Goal: Information Seeking & Learning: Learn about a topic

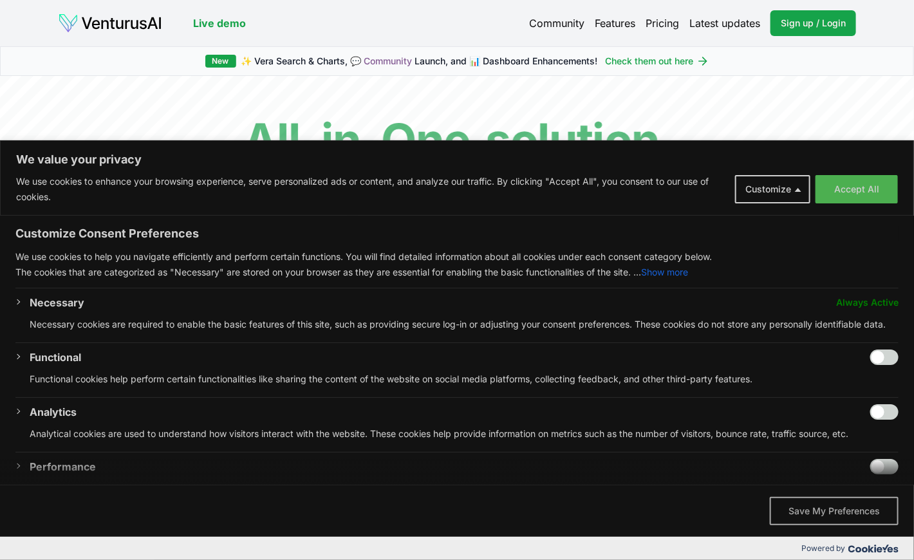
click at [807, 508] on button "Save My Preferences" at bounding box center [834, 511] width 129 height 28
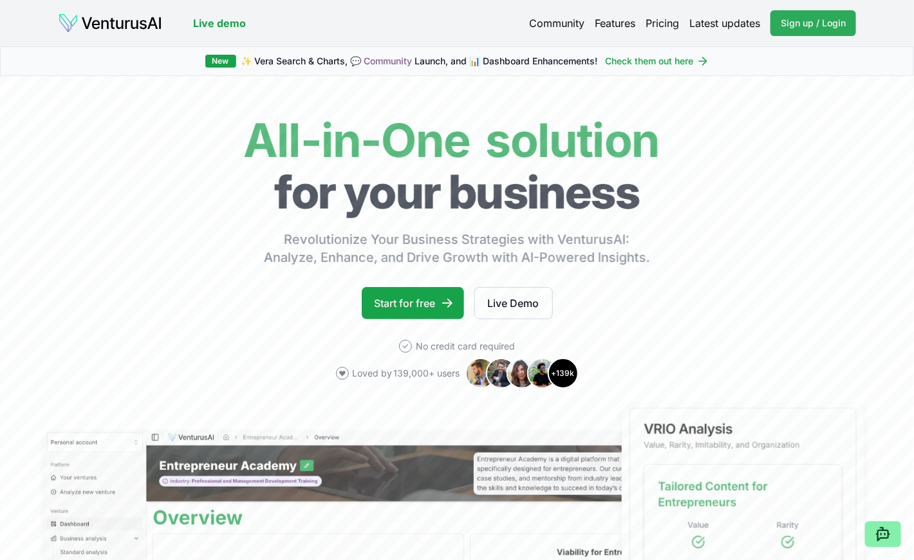
click at [817, 23] on span "Sign up / Login" at bounding box center [813, 23] width 65 height 13
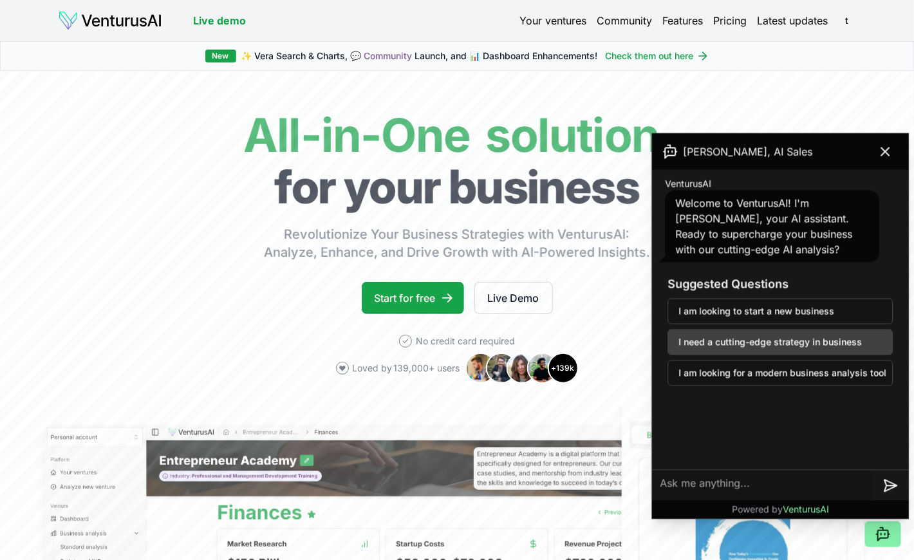
click at [722, 337] on button "I need a cutting-edge strategy in business" at bounding box center [780, 343] width 225 height 26
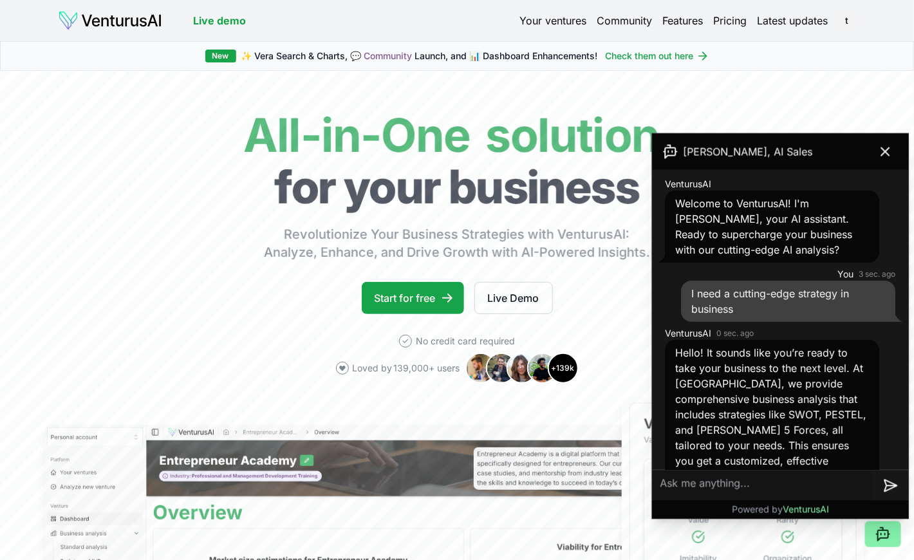
scroll to position [88, 0]
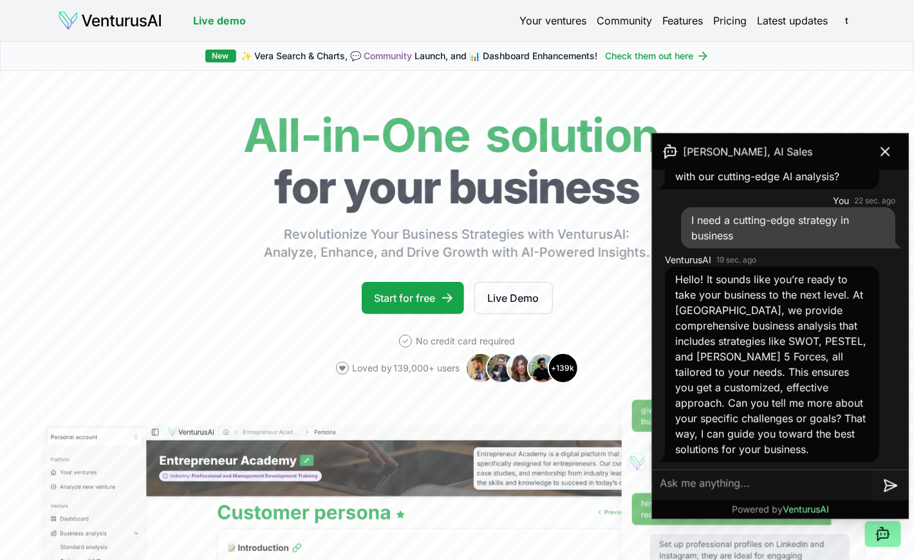
click at [718, 480] on textarea at bounding box center [763, 485] width 220 height 31
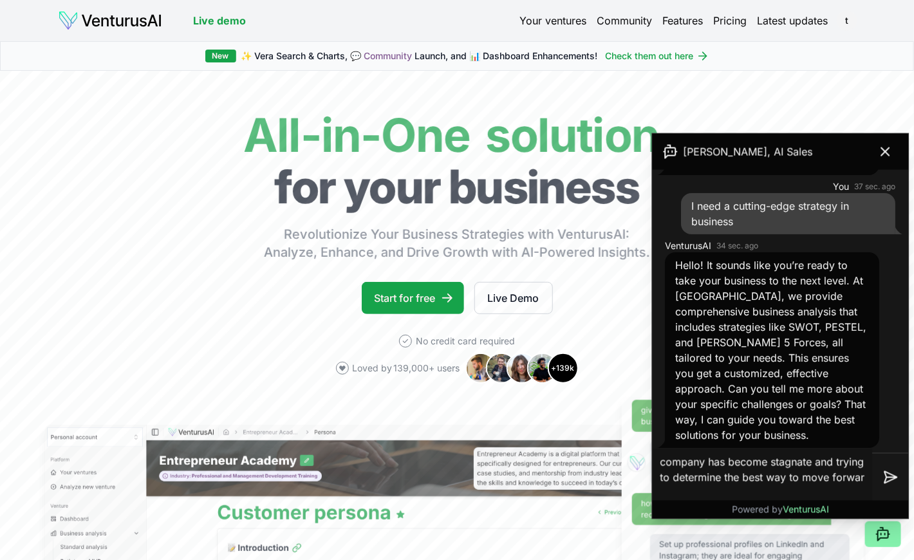
type textarea "company has become stagnate and trying to determine the best way to move forward"
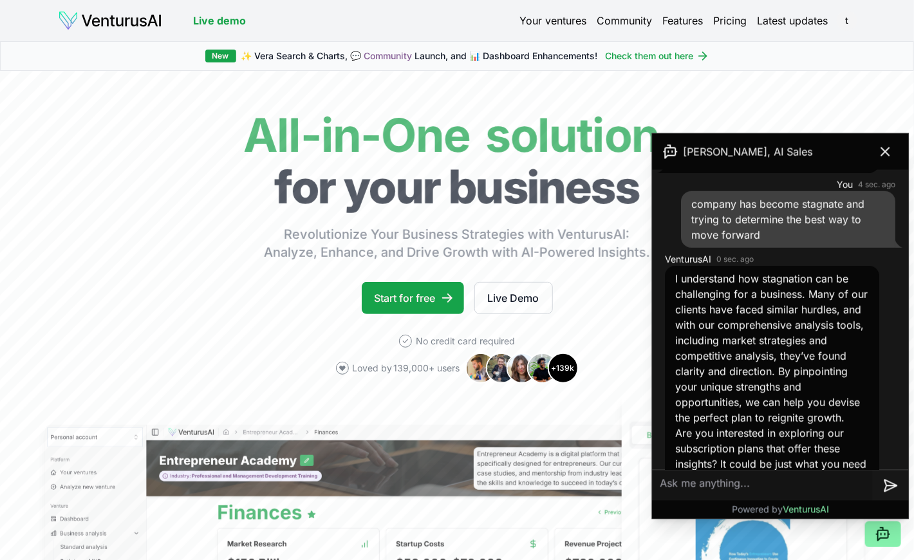
scroll to position [437, 0]
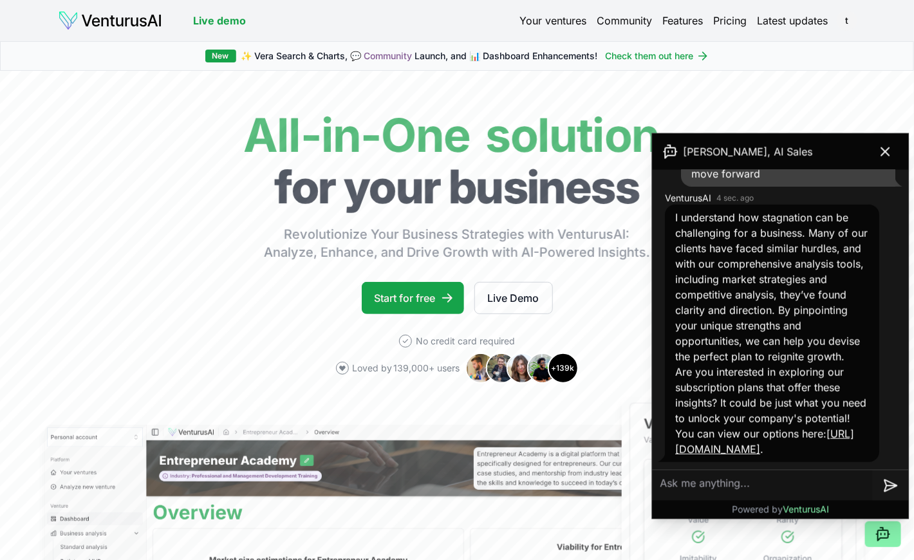
click at [748, 481] on textarea at bounding box center [763, 485] width 220 height 31
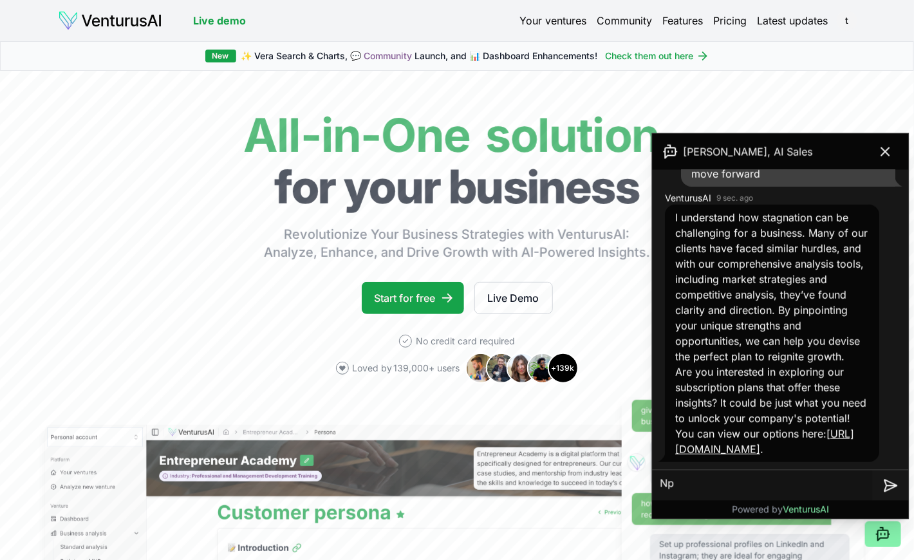
type textarea "N"
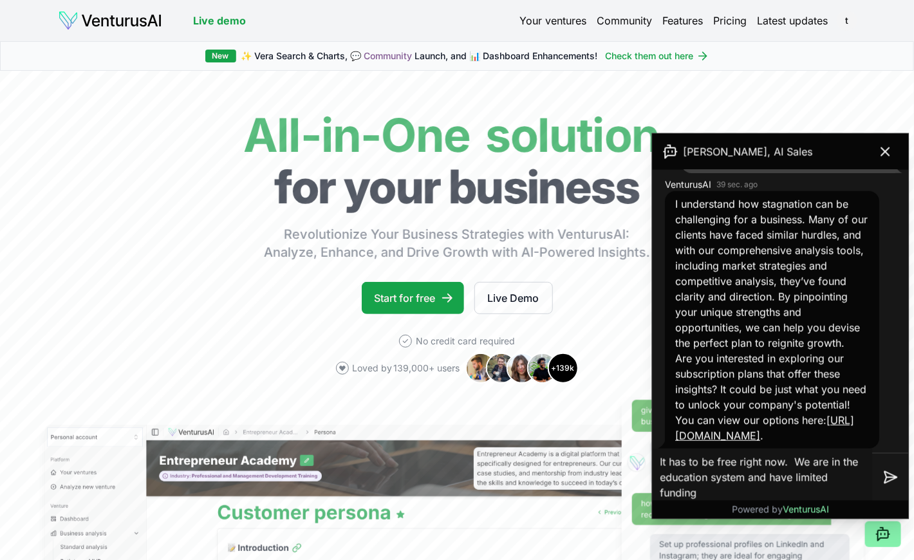
type textarea "It has to be free right now. We are in the education system and have limited fu…"
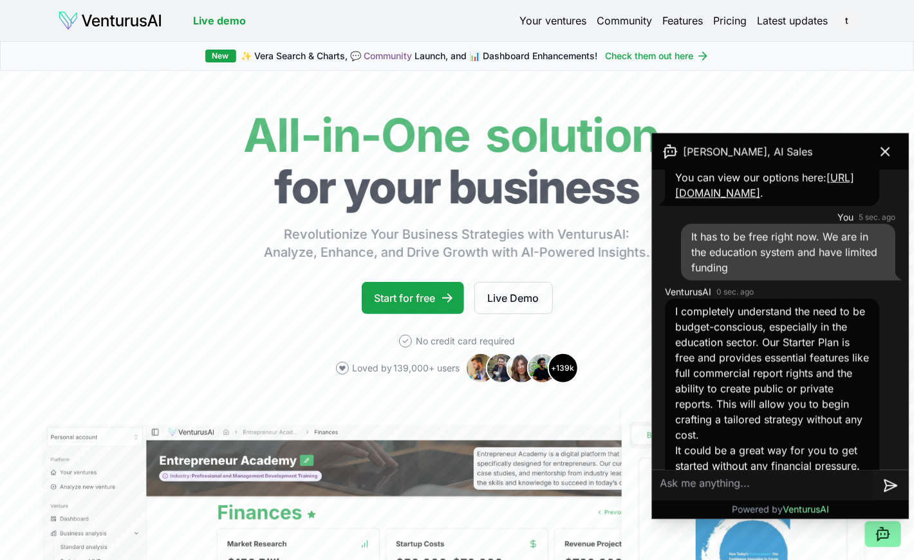
scroll to position [787, 0]
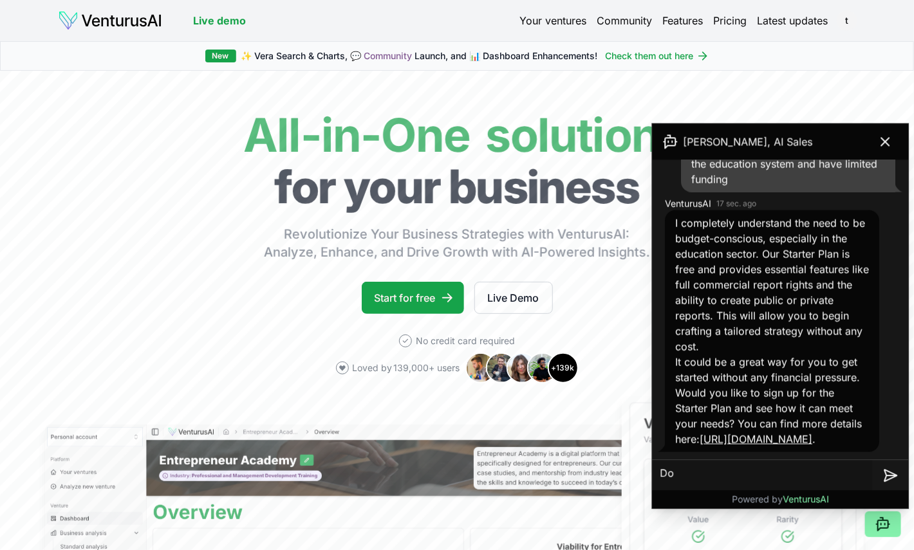
type textarea "D"
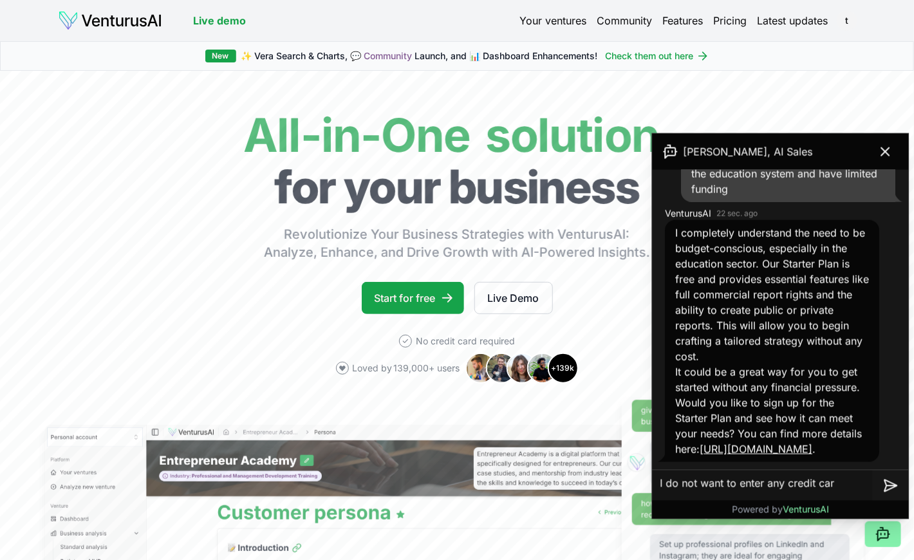
type textarea "I do not want to enter any credit card"
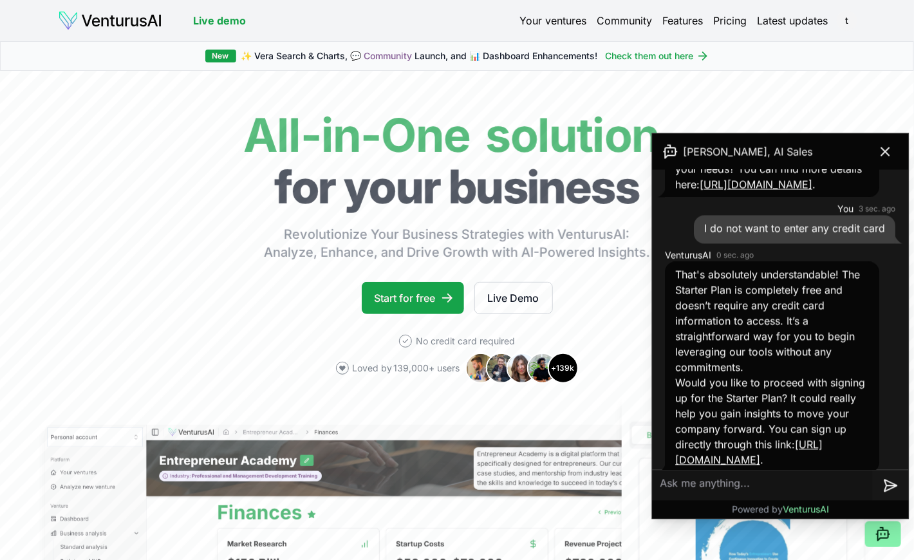
scroll to position [1063, 0]
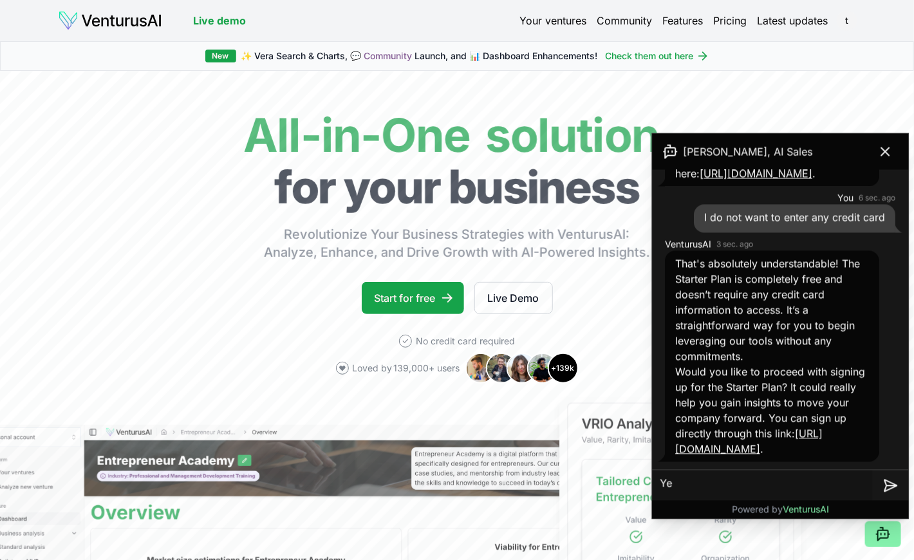
type textarea "Yes"
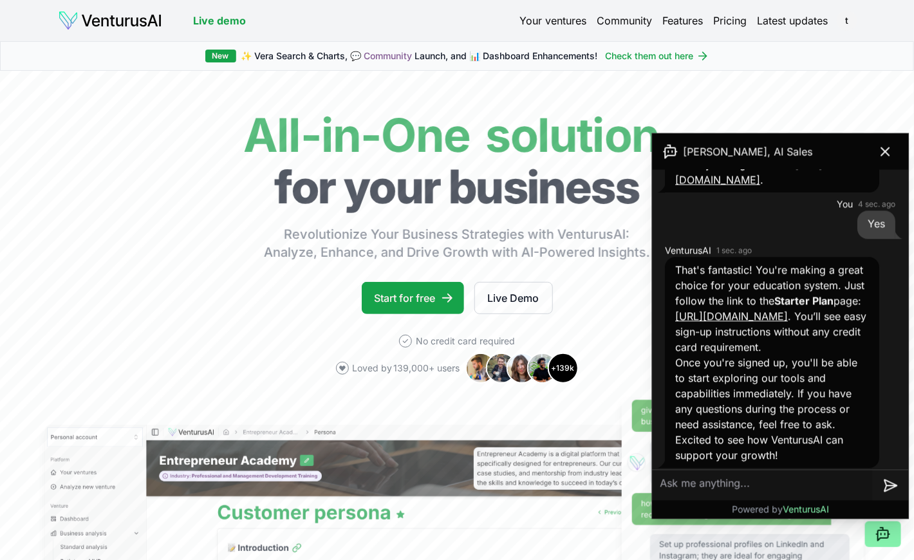
scroll to position [1354, 0]
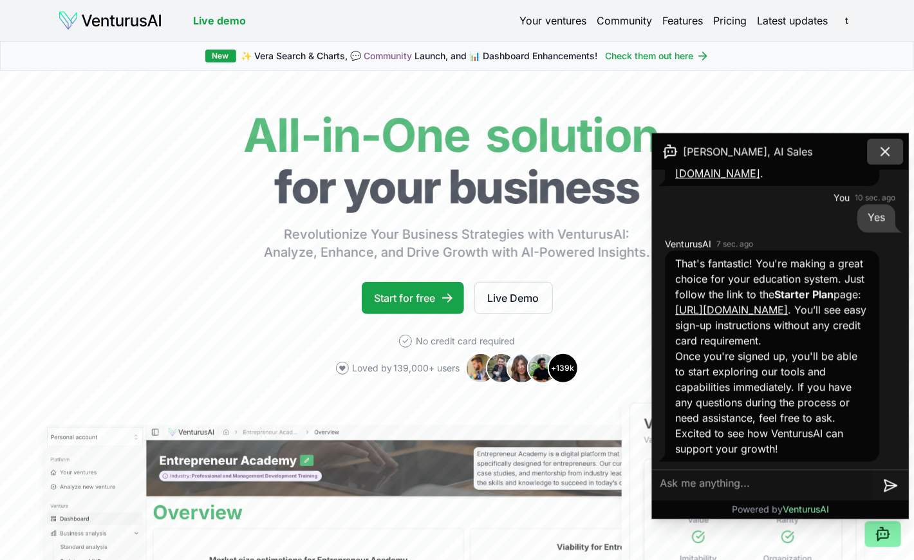
click at [886, 149] on icon at bounding box center [885, 151] width 15 height 15
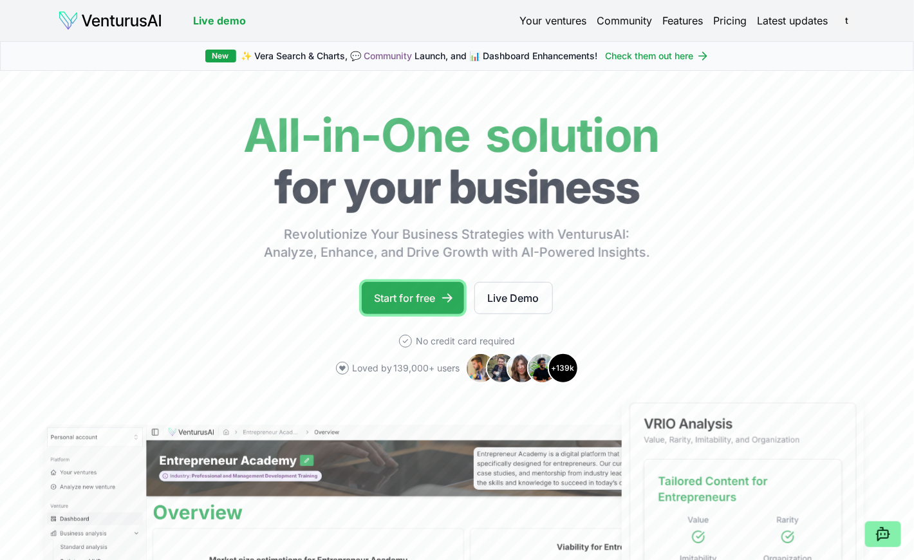
click at [407, 288] on link "Start for free" at bounding box center [413, 298] width 102 height 32
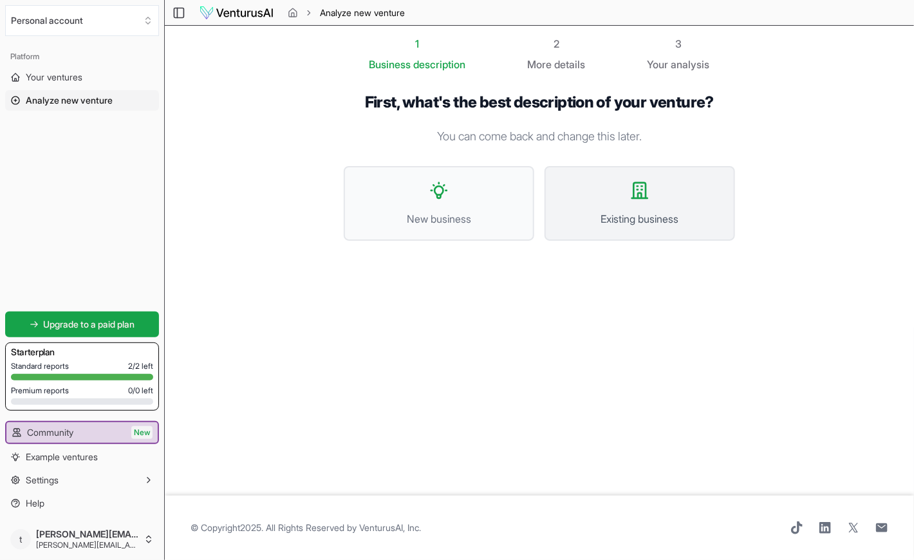
click at [644, 194] on icon at bounding box center [639, 190] width 21 height 21
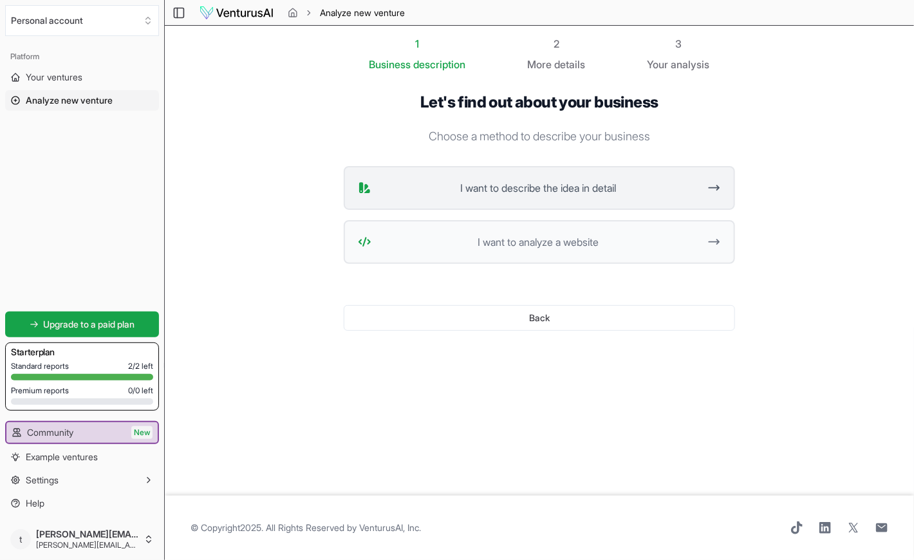
click at [655, 180] on span "I want to describe the idea in detail" at bounding box center [538, 187] width 322 height 15
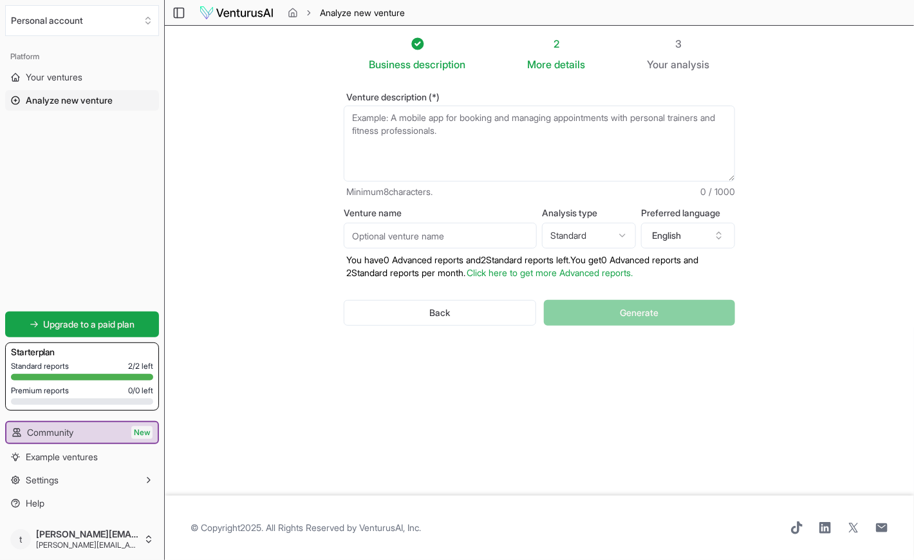
click at [355, 120] on textarea "Venture description (*)" at bounding box center [539, 144] width 391 height 76
type textarea "W"
click at [55, 77] on span "Your ventures" at bounding box center [54, 77] width 57 height 13
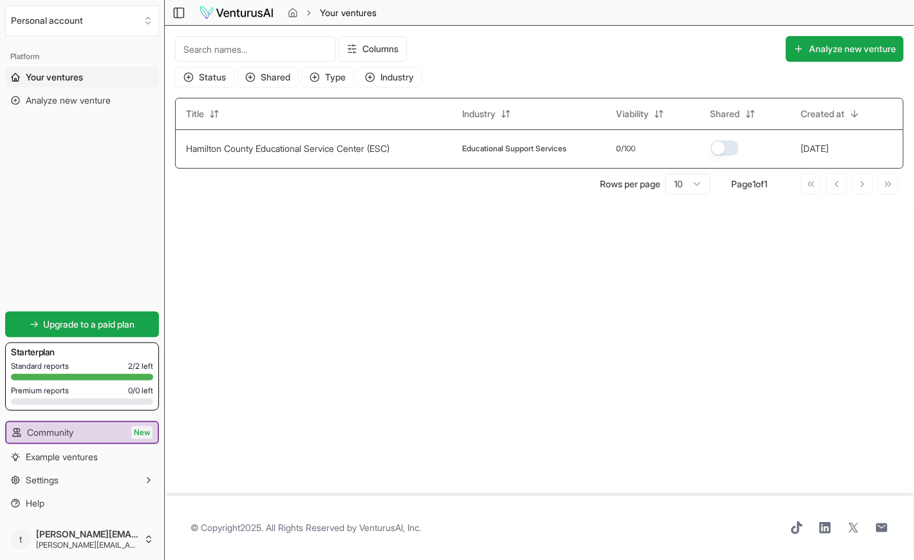
scroll to position [1, 0]
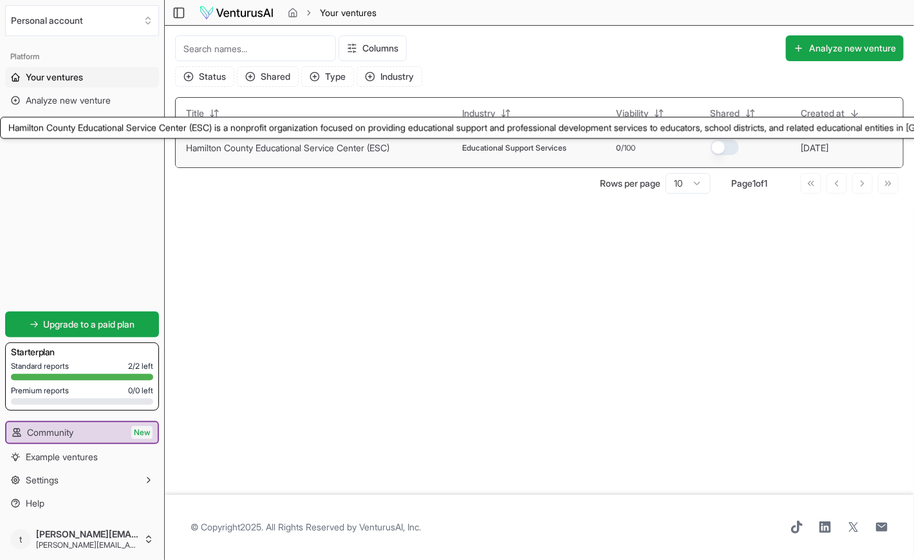
click at [290, 147] on link "Hamilton County Educational Service Center (ESC)" at bounding box center [287, 147] width 203 height 11
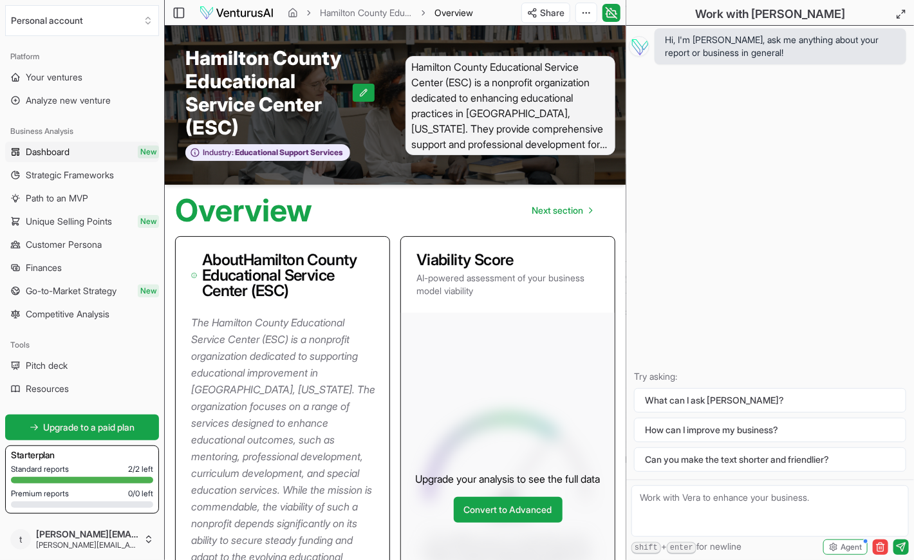
click at [47, 145] on span "Dashboard" at bounding box center [48, 151] width 44 height 13
click at [53, 152] on span "Dashboard" at bounding box center [48, 151] width 45 height 13
click at [74, 76] on span "Your ventures" at bounding box center [54, 77] width 57 height 13
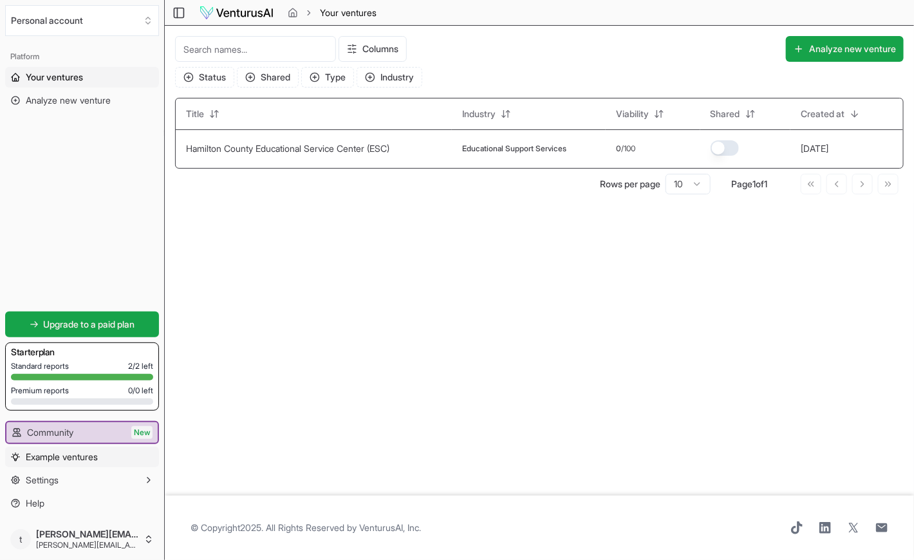
click at [61, 454] on span "Example ventures" at bounding box center [62, 457] width 72 height 13
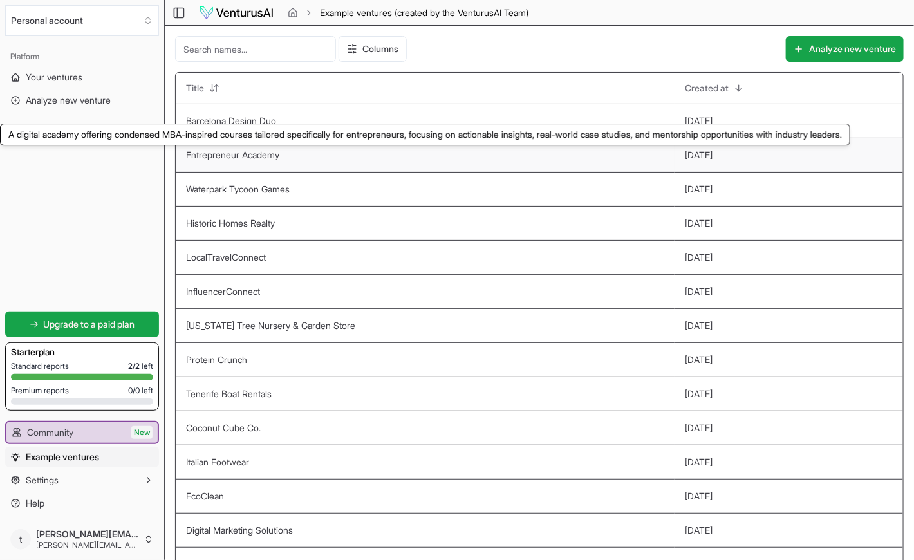
click at [235, 156] on link "Entrepreneur Academy" at bounding box center [232, 154] width 93 height 11
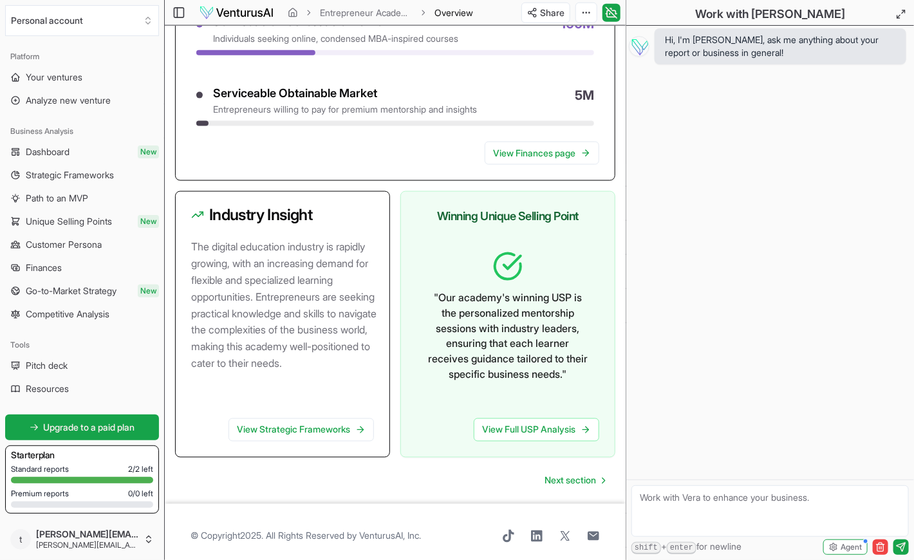
scroll to position [664, 0]
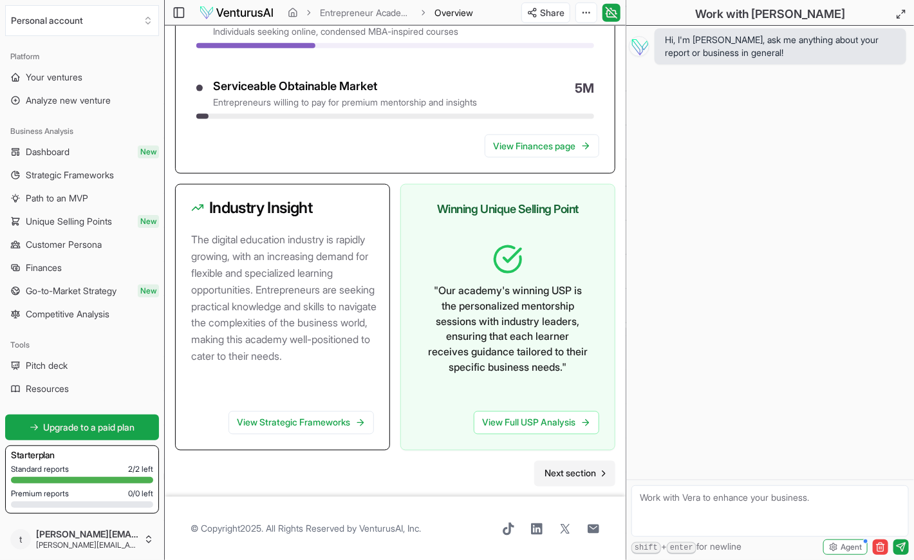
click at [581, 472] on span "Next section" at bounding box center [570, 473] width 51 height 13
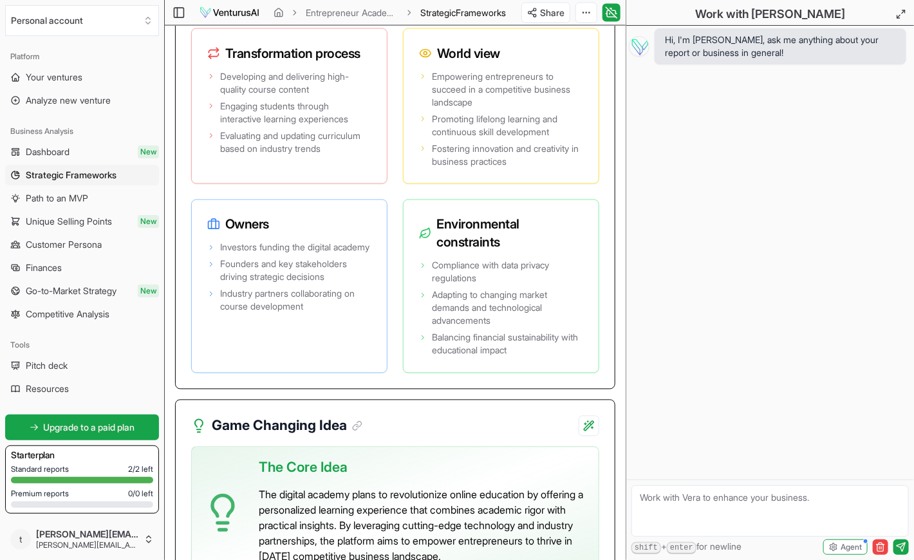
scroll to position [2973, 0]
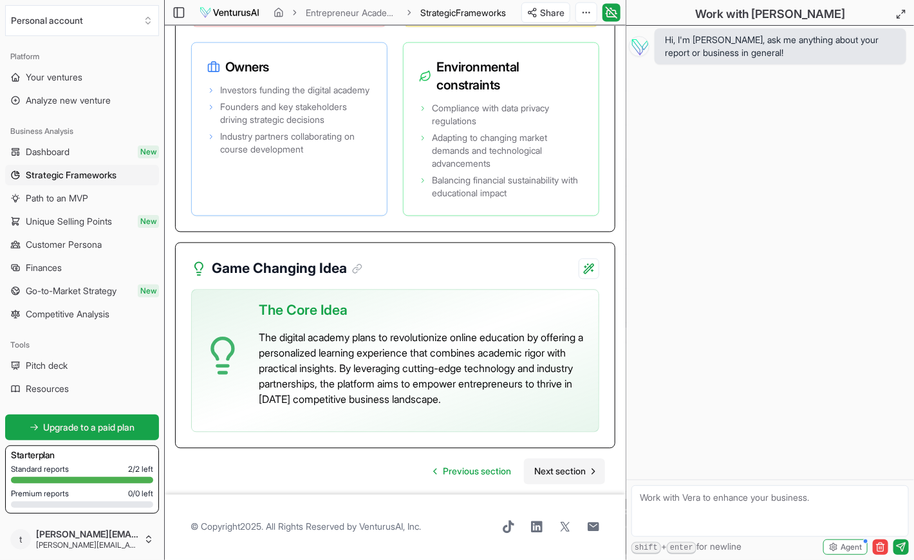
click at [562, 471] on span "Next section" at bounding box center [559, 471] width 51 height 13
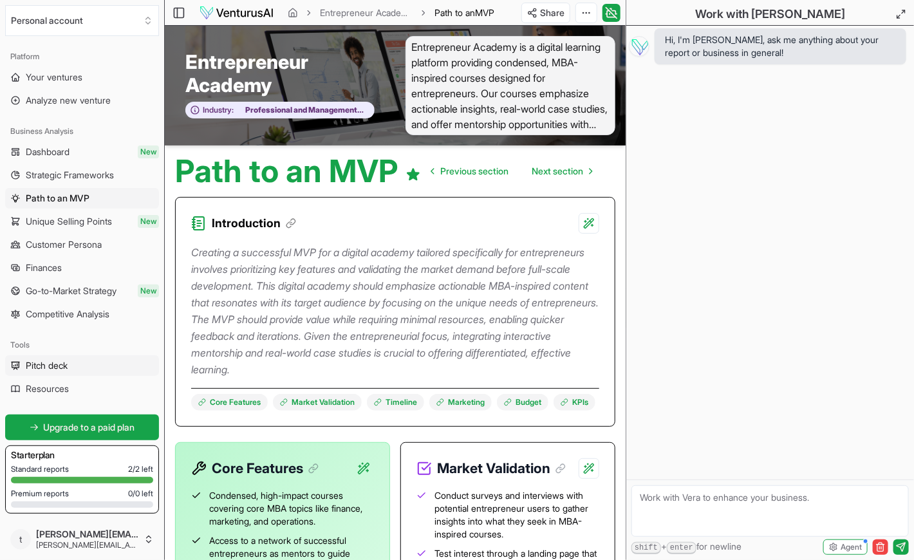
click at [54, 361] on span "Pitch deck" at bounding box center [47, 365] width 42 height 13
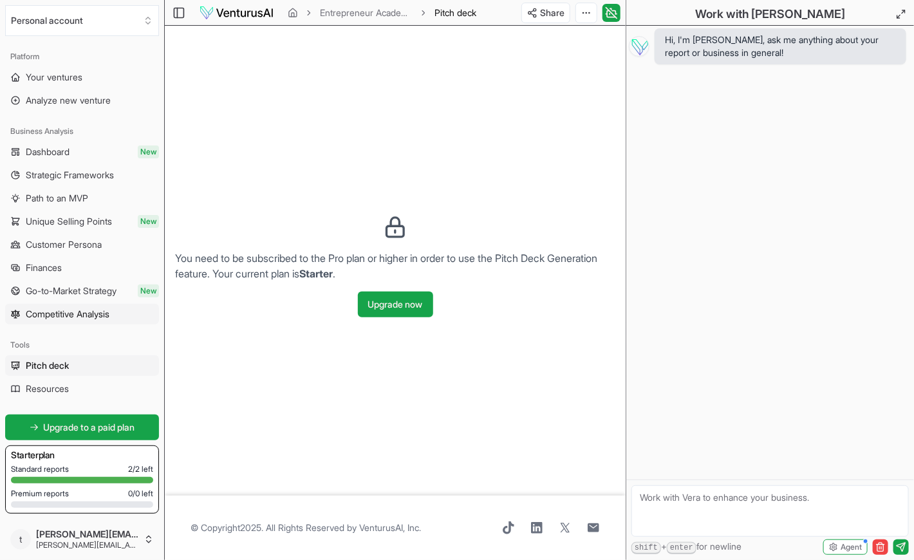
click at [63, 315] on span "Competitive Analysis" at bounding box center [68, 314] width 84 height 13
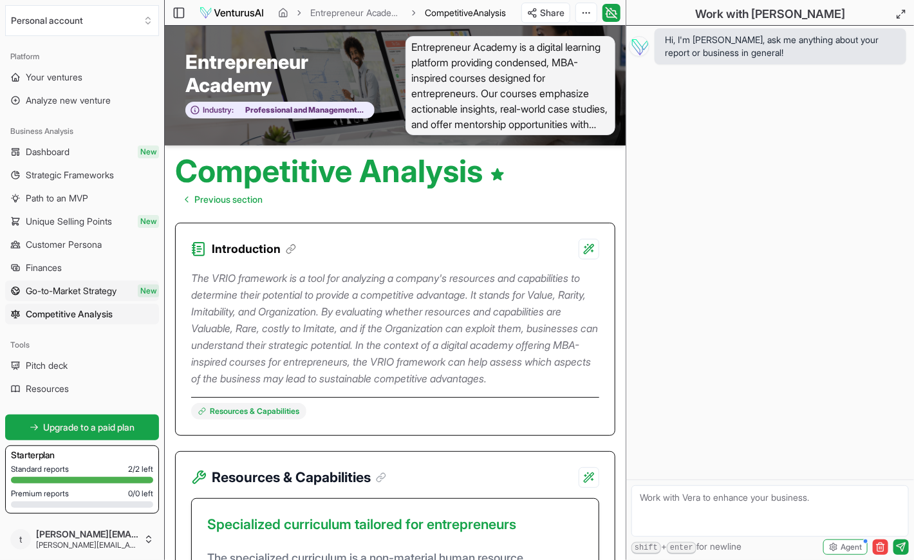
click at [82, 286] on span "Go-to-Market Strategy" at bounding box center [71, 290] width 91 height 13
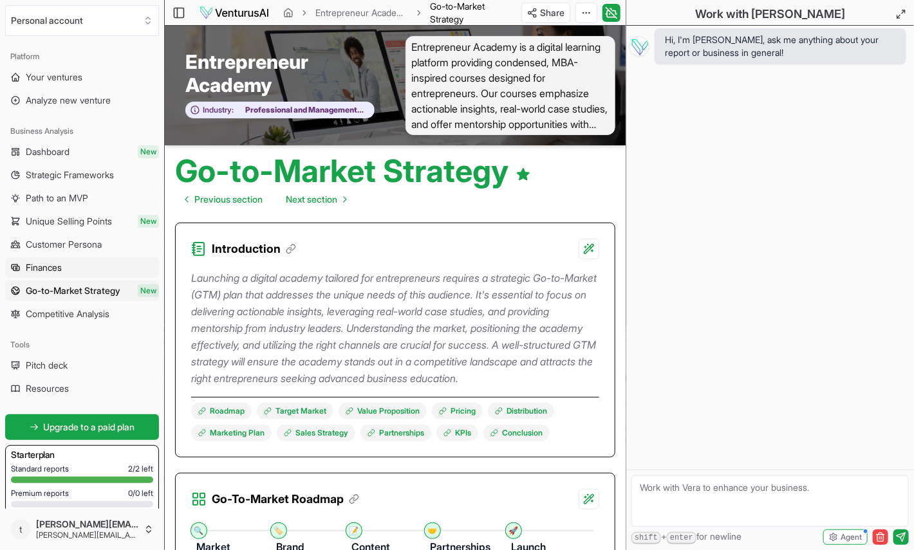
click at [48, 263] on span "Finances" at bounding box center [44, 267] width 36 height 13
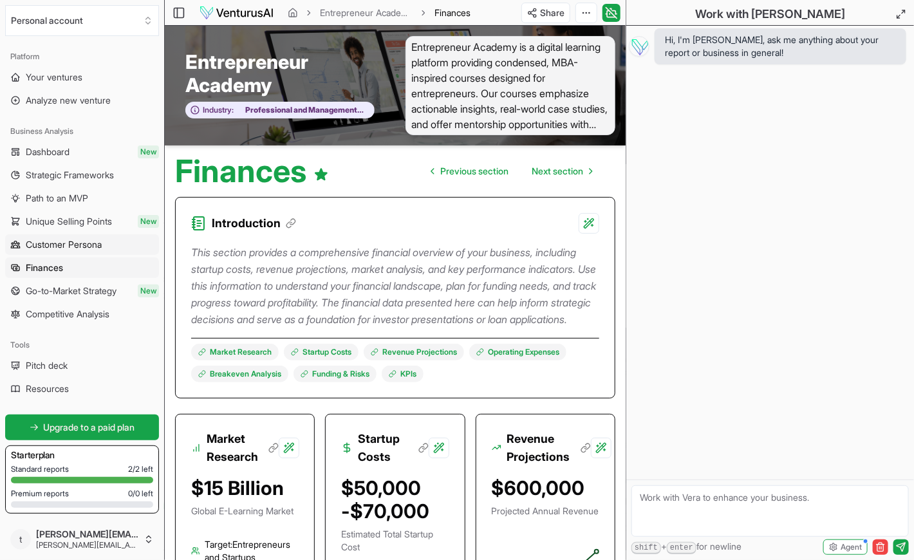
click at [47, 243] on span "Customer Persona" at bounding box center [64, 244] width 76 height 13
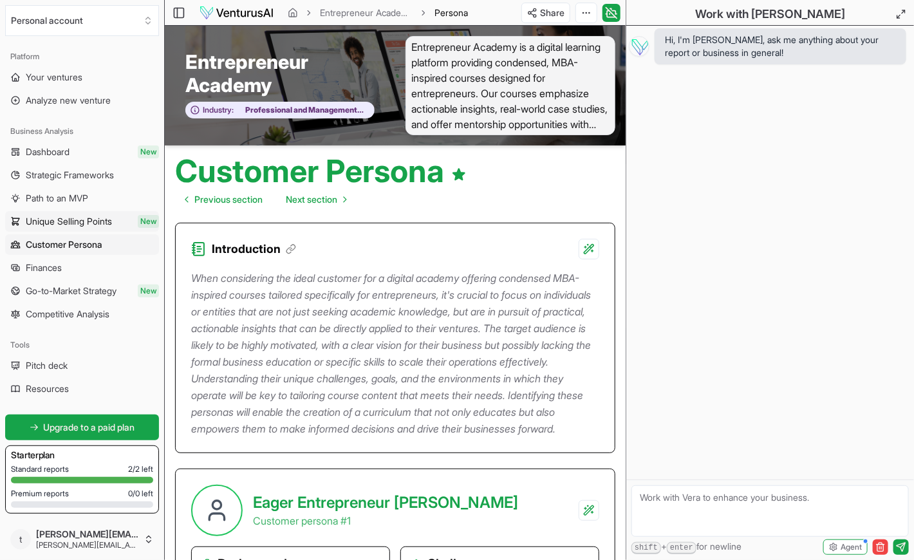
click at [64, 218] on span "Unique Selling Points" at bounding box center [69, 221] width 86 height 13
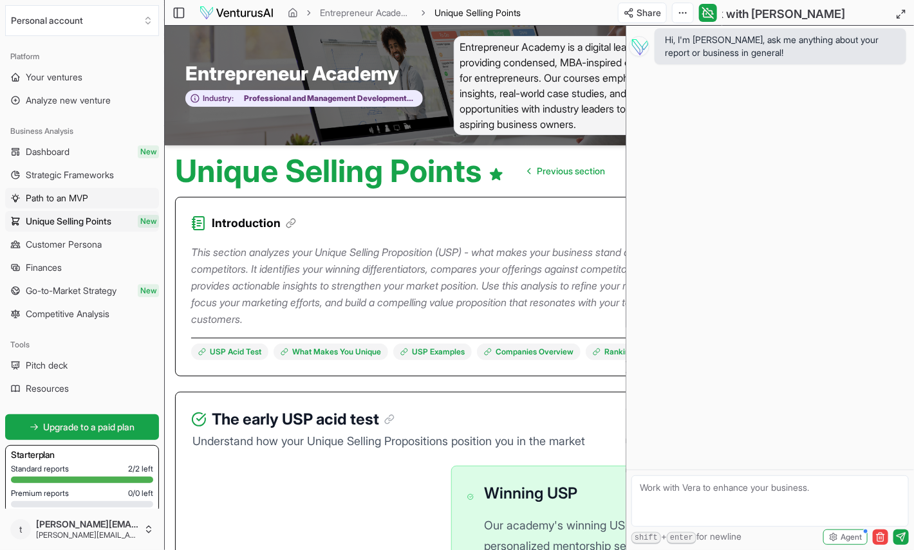
click at [64, 196] on span "Path to an MVP" at bounding box center [57, 198] width 62 height 13
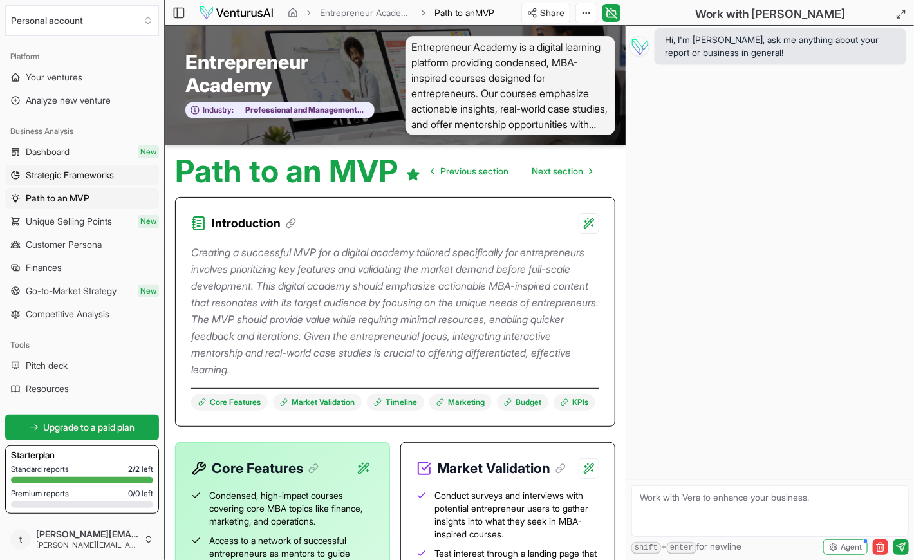
click at [53, 174] on span "Strategic Frameworks" at bounding box center [70, 175] width 88 height 13
